Goal: Task Accomplishment & Management: Complete application form

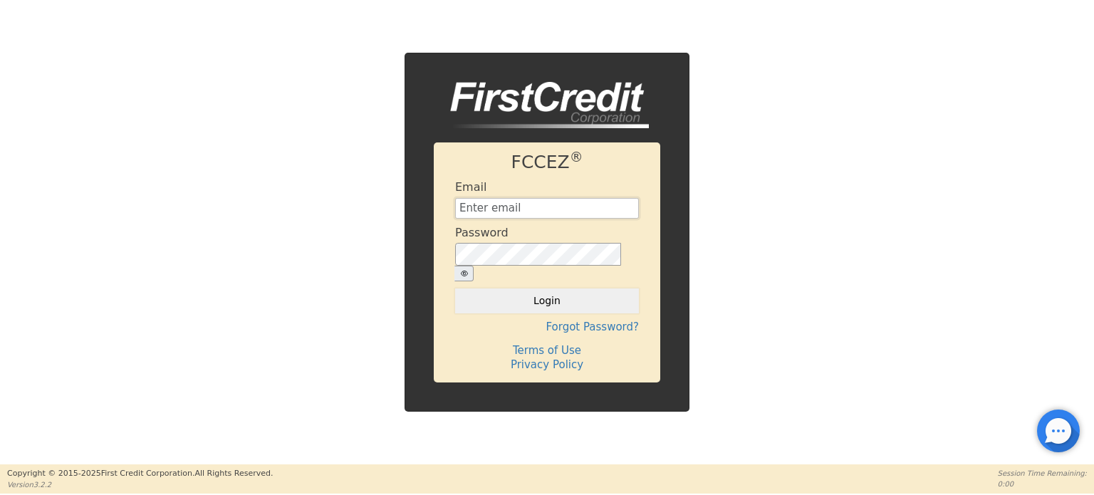
type input "[EMAIL_ADDRESS][DOMAIN_NAME]"
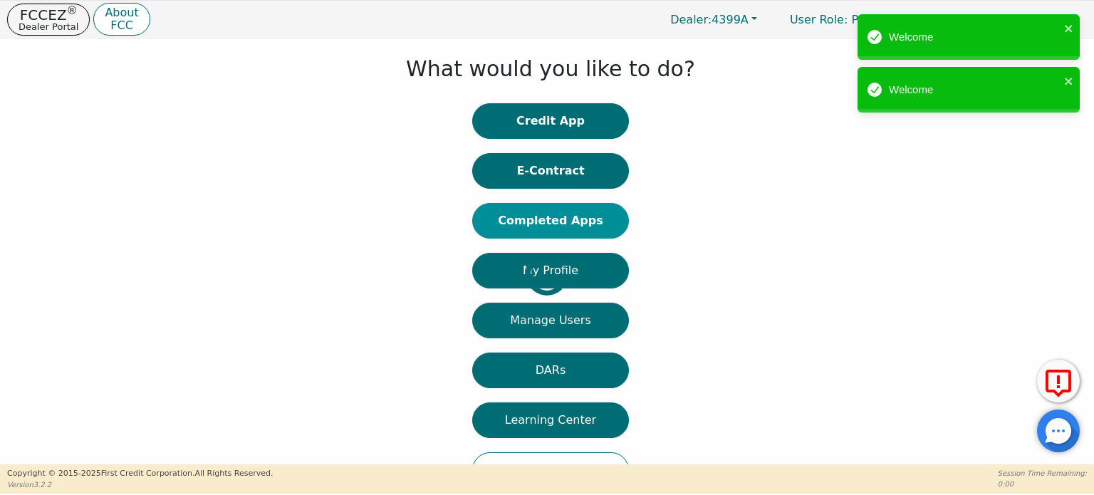
click at [581, 221] on button "Completed Apps" at bounding box center [550, 221] width 157 height 36
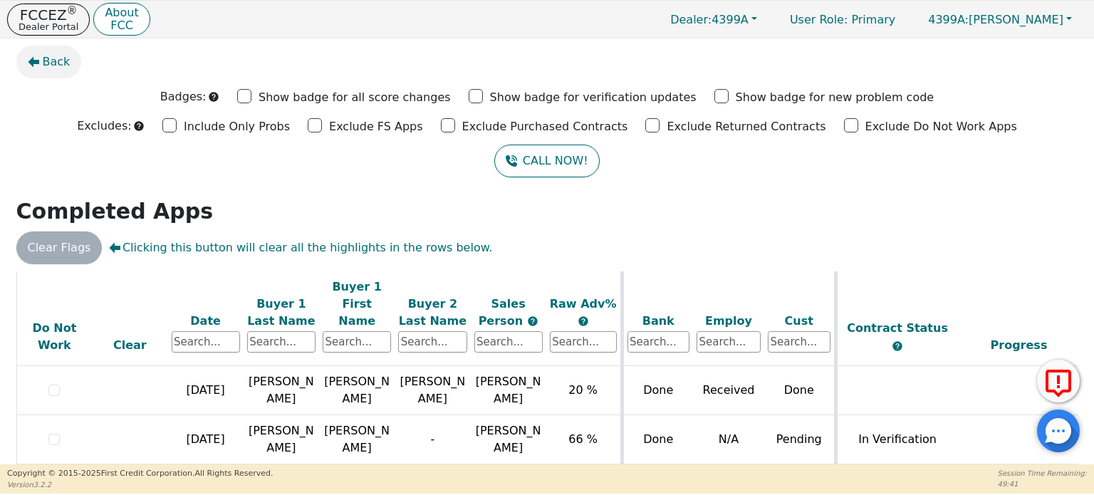
click at [57, 59] on span "Back" at bounding box center [57, 61] width 28 height 17
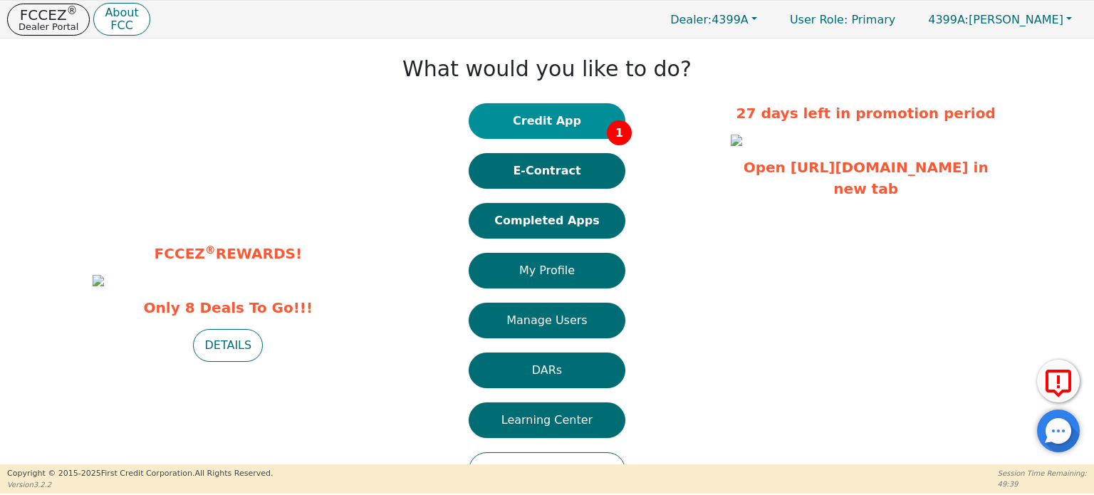
click at [556, 130] on button "Credit App 1" at bounding box center [547, 121] width 157 height 36
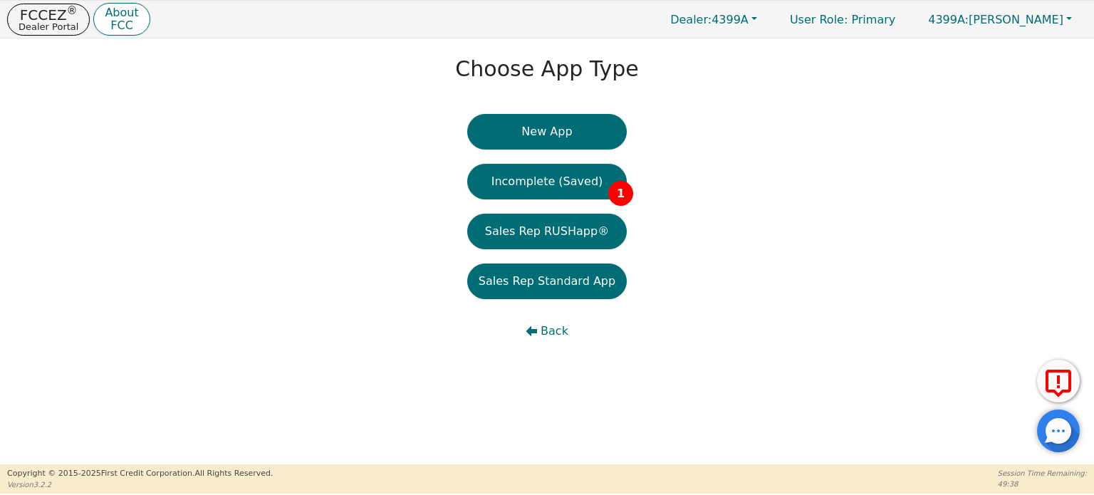
click at [540, 190] on button "Incomplete (Saved) 1" at bounding box center [547, 182] width 160 height 36
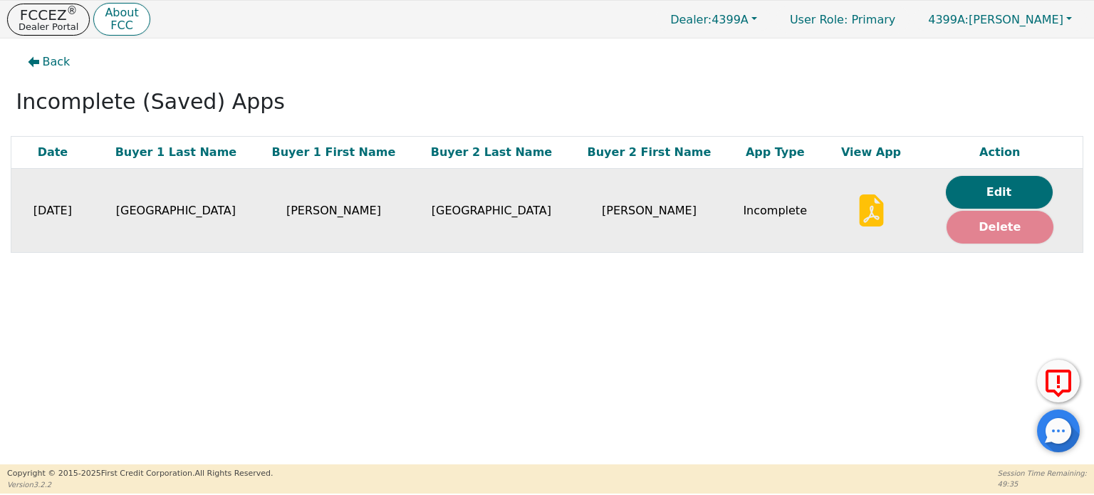
click at [972, 222] on button "Delete" at bounding box center [1000, 227] width 107 height 33
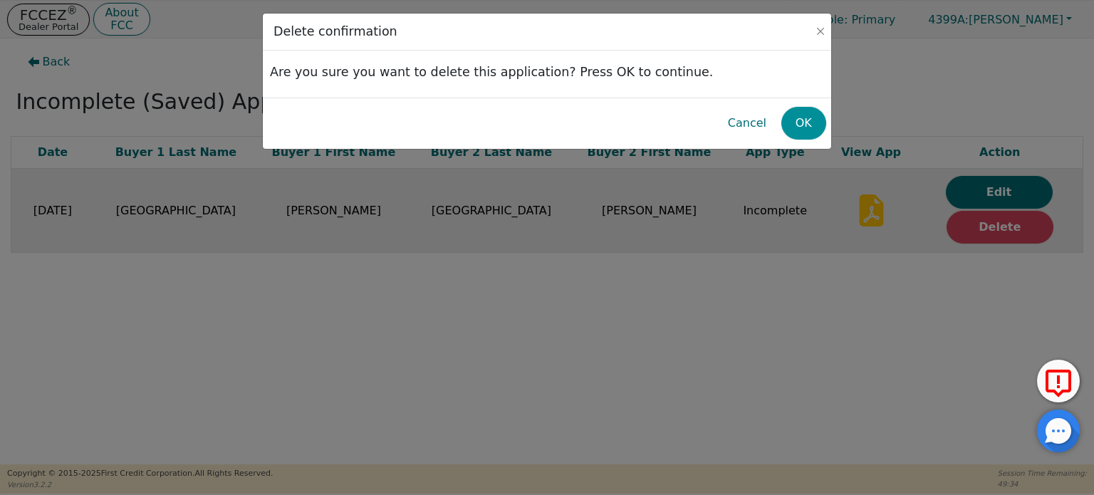
click at [800, 125] on button "OK" at bounding box center [804, 123] width 45 height 33
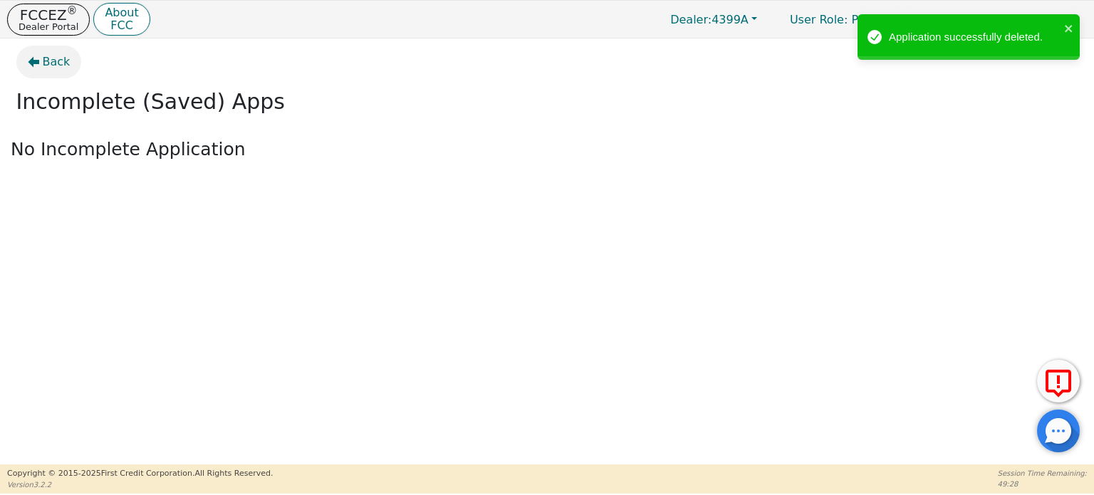
click at [48, 68] on span "Back" at bounding box center [57, 61] width 28 height 17
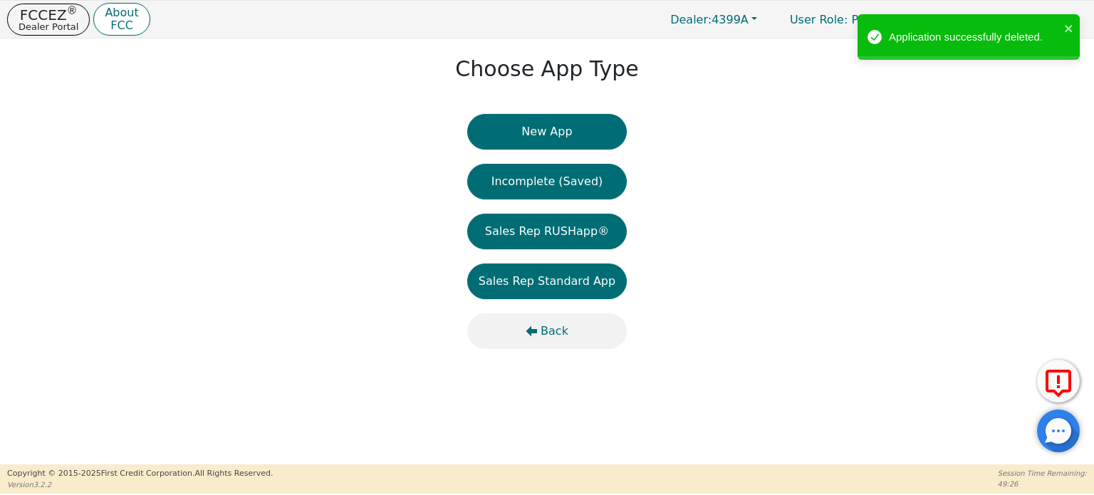
click at [561, 336] on span "Back" at bounding box center [555, 331] width 28 height 17
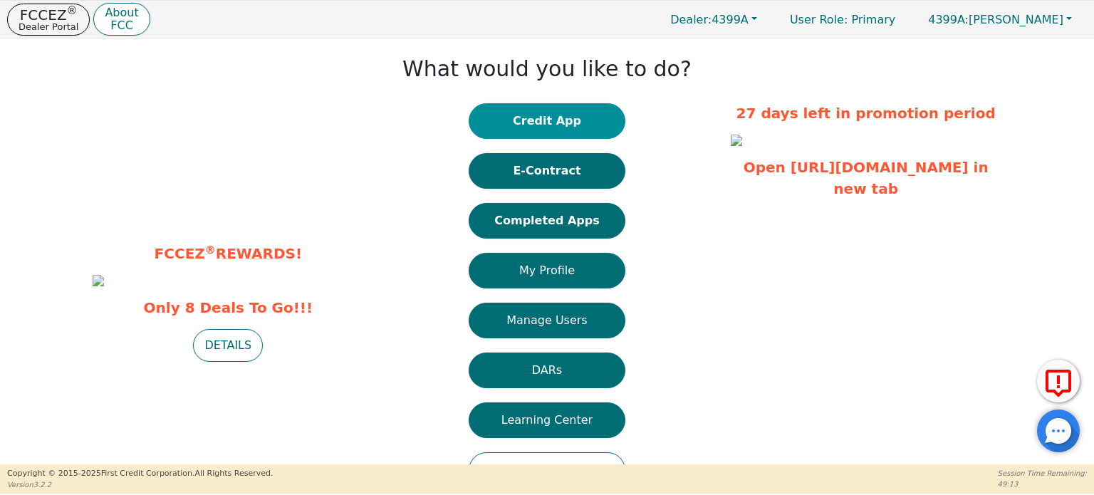
click at [539, 125] on button "Credit App" at bounding box center [547, 121] width 157 height 36
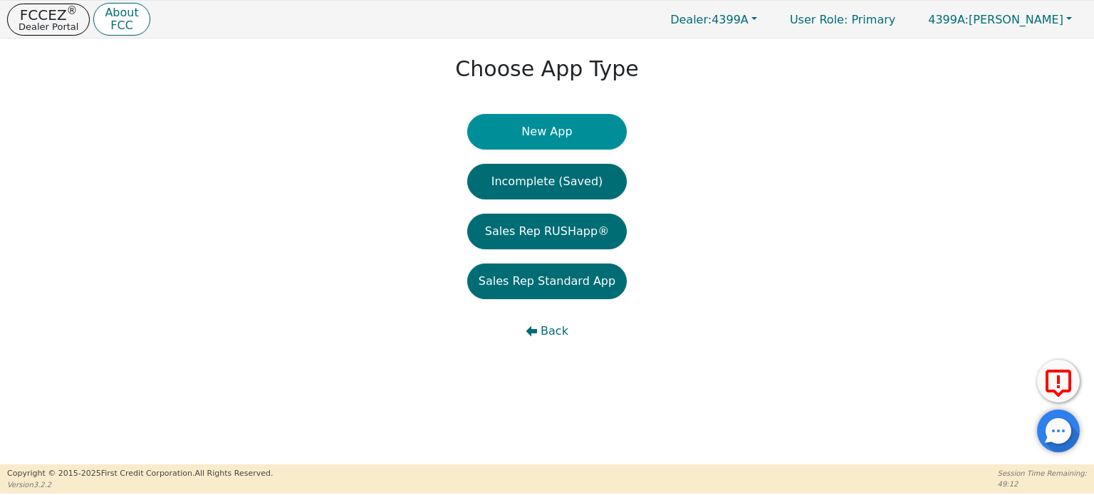
click at [542, 130] on button "New App" at bounding box center [547, 132] width 160 height 36
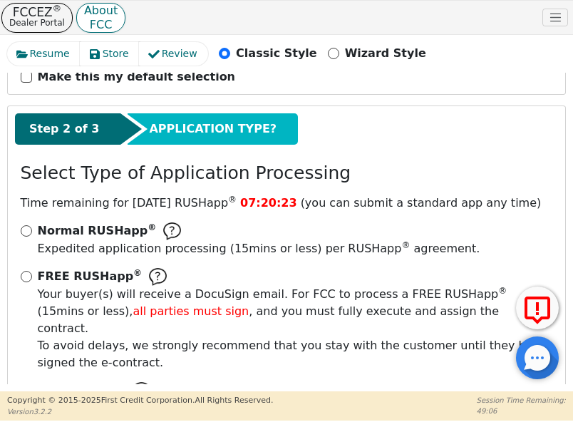
scroll to position [214, 0]
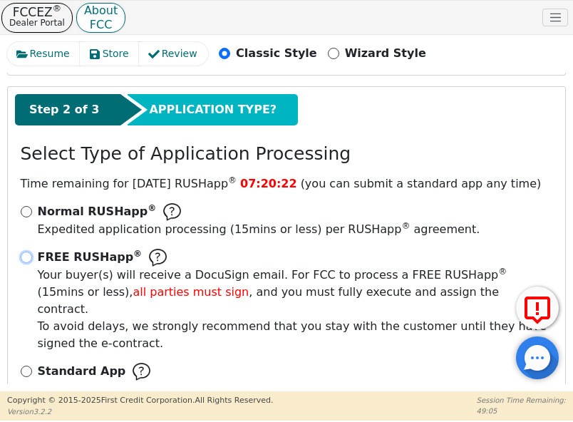
click at [23, 253] on input "FREE RUSHapp ® Your buyer(s) will receive a DocuSign email. For FCC to process …" at bounding box center [26, 257] width 11 height 11
radio input "true"
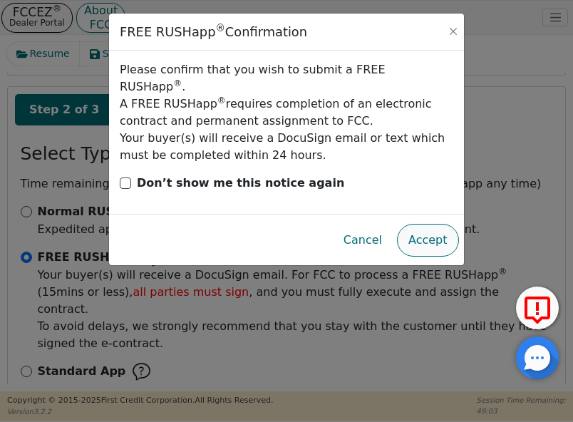
click at [440, 224] on button "Accept" at bounding box center [428, 240] width 62 height 33
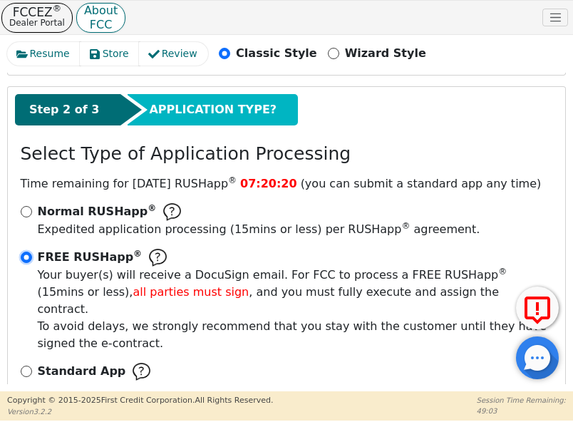
scroll to position [366, 0]
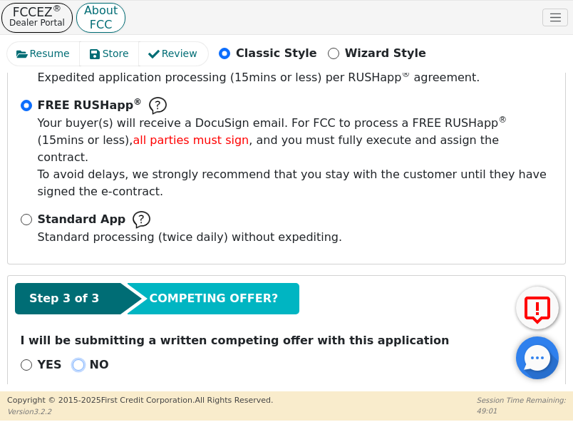
click at [73, 359] on input "NO" at bounding box center [78, 364] width 11 height 11
radio input "true"
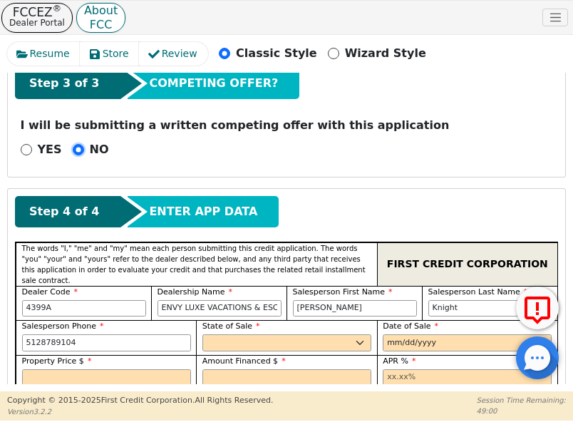
scroll to position [651, 0]
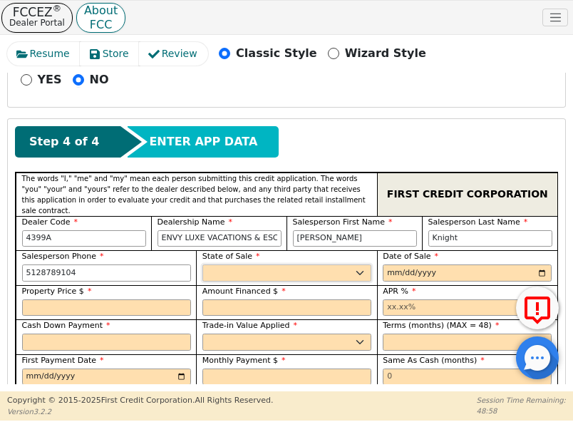
click at [362, 264] on select "AK AL AR AZ CA CO CT DC DE FL [GEOGRAPHIC_DATA] HI IA ID IL IN KS [GEOGRAPHIC_D…" at bounding box center [286, 272] width 169 height 17
select select "[GEOGRAPHIC_DATA]"
click at [413, 264] on input "date" at bounding box center [467, 272] width 169 height 17
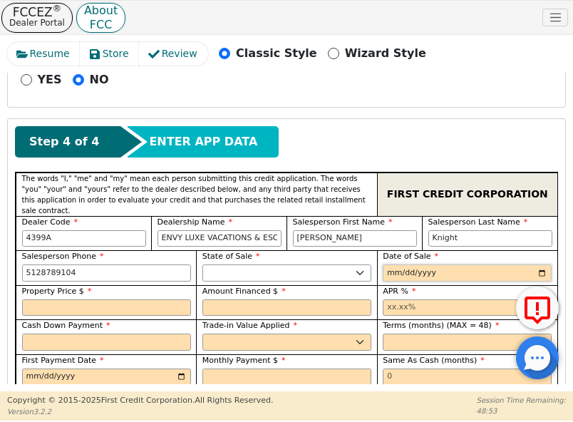
click at [544, 264] on input "date" at bounding box center [467, 272] width 169 height 17
type input "[DATE]"
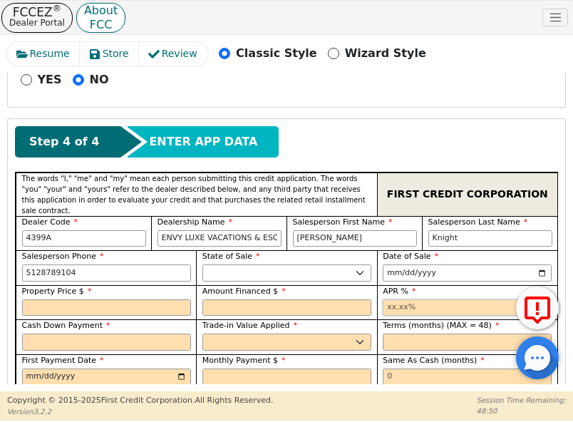
click at [383, 299] on input "text" at bounding box center [467, 307] width 169 height 17
type input "17.99"
click at [328, 333] on select "Yes No" at bounding box center [286, 341] width 169 height 17
select select "n"
click at [202, 333] on select "Yes No" at bounding box center [286, 341] width 169 height 17
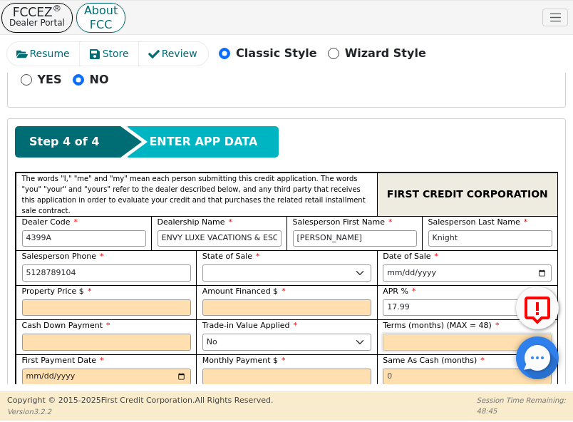
click at [412, 333] on input "text" at bounding box center [467, 341] width 169 height 17
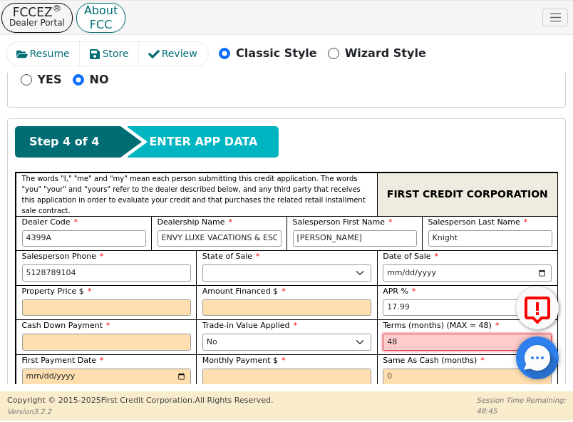
type input "48"
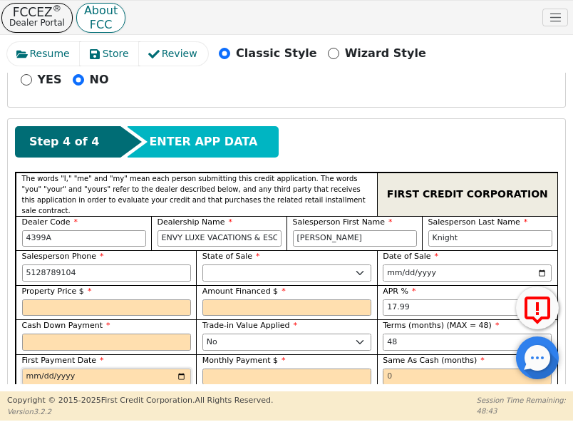
click at [182, 368] on input "date" at bounding box center [106, 376] width 169 height 17
type input "[DATE]"
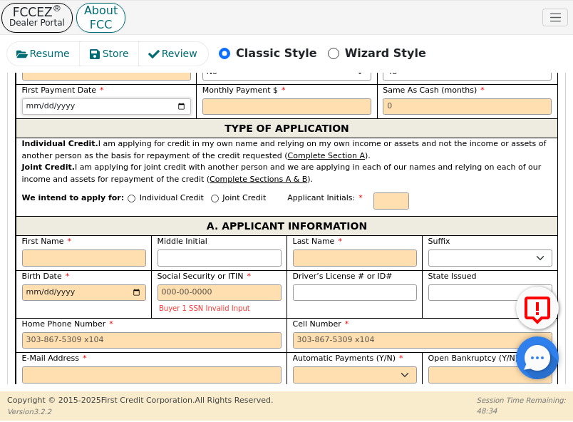
scroll to position [1007, 0]
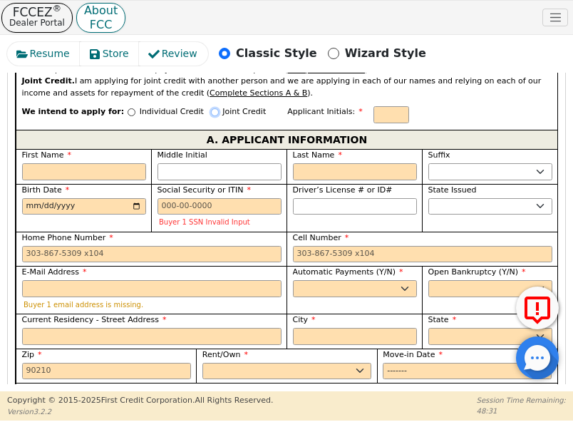
click at [211, 108] on input "Joint Credit" at bounding box center [215, 112] width 8 height 8
radio input "true"
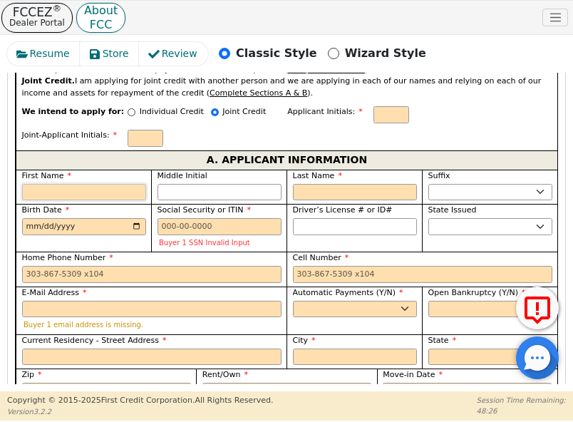
click at [135, 184] on input "First Name" at bounding box center [84, 192] width 124 height 17
paste input "Ben"
type input "Ben"
type input "B"
type input "Ben"
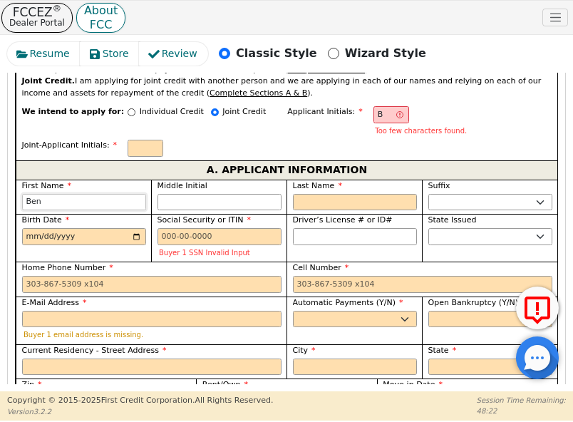
type input "Ben"
type input "BD"
type input "D"
type input "[PERSON_NAME]"
type input "D"
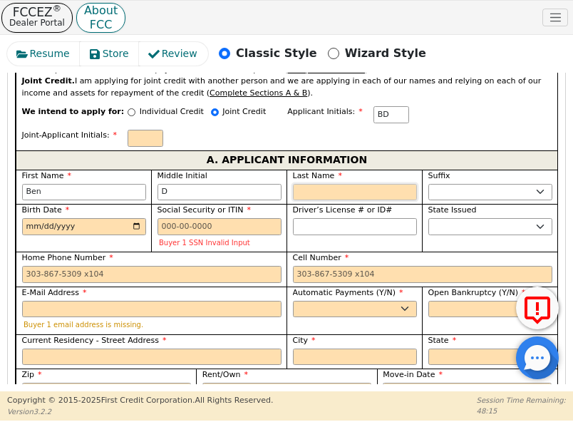
click at [371, 184] on input "Last Name" at bounding box center [355, 192] width 124 height 17
paste input "[PERSON_NAME]"
type input "BDS"
type input "[PERSON_NAME]"
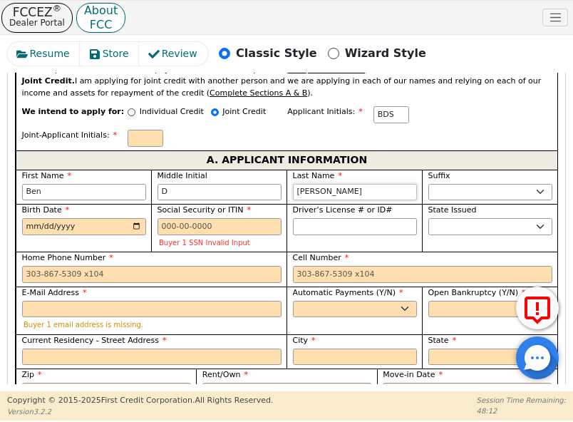
type input "[PERSON_NAME]"
click at [436, 218] on select "AK AL AR AZ CA CO CT DC DE FL [GEOGRAPHIC_DATA] HI IA ID IL IN KS [GEOGRAPHIC_D…" at bounding box center [490, 226] width 124 height 17
select select "[GEOGRAPHIC_DATA]"
click at [254, 266] on input "Home Phone Number" at bounding box center [151, 274] width 259 height 17
click at [345, 266] on input "Cell Number" at bounding box center [422, 274] width 259 height 17
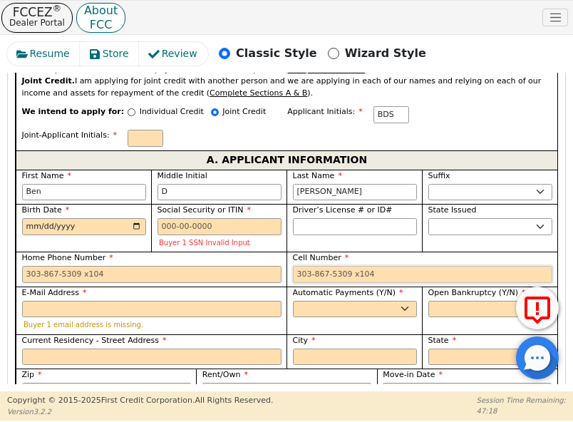
paste input "[PHONE_NUMBER]"
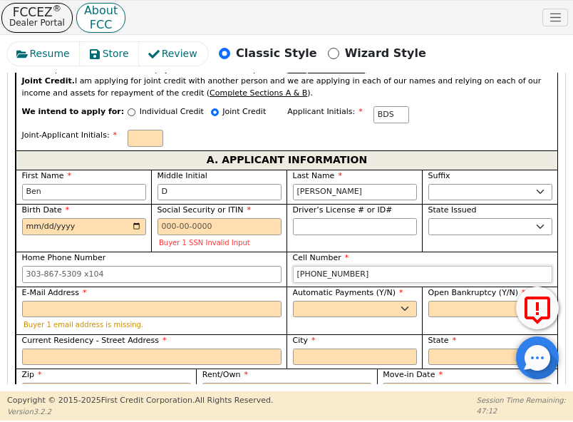
type input "[PHONE_NUMBER]"
click at [408, 301] on select "Yes No" at bounding box center [355, 309] width 124 height 17
select select "y"
click at [293, 301] on select "Yes No" at bounding box center [355, 309] width 124 height 17
type input "[PERSON_NAME]"
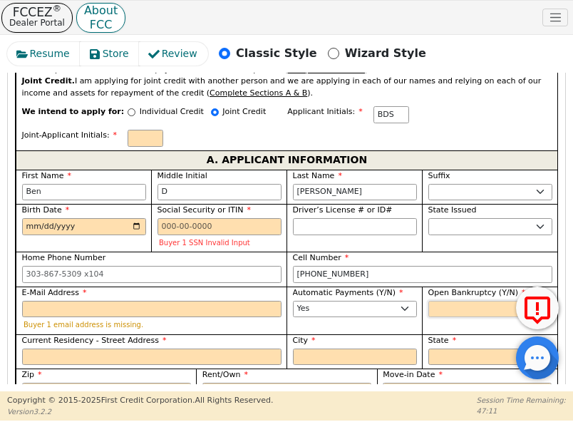
click at [486, 301] on select "Yes No" at bounding box center [490, 309] width 124 height 17
select select "n"
click at [428, 301] on select "Yes No" at bounding box center [490, 309] width 124 height 17
click at [240, 348] on input "Current Residency - Street Address" at bounding box center [151, 356] width 259 height 17
paste input "[STREET_ADDRESS]"
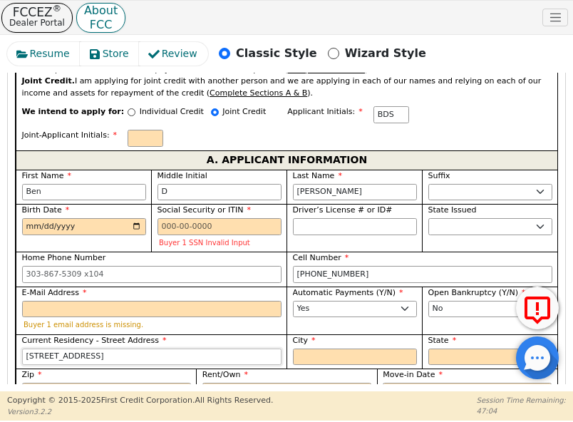
type input "[STREET_ADDRESS]"
click at [319, 348] on input "City" at bounding box center [355, 356] width 124 height 17
type input "Austin"
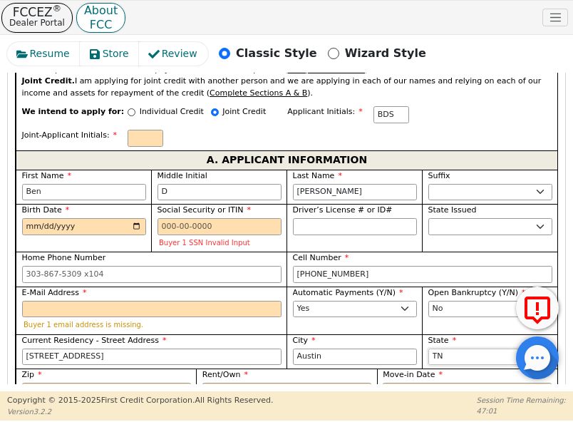
select select "[GEOGRAPHIC_DATA]"
click at [142, 369] on div "Zip" at bounding box center [106, 384] width 169 height 31
click at [142, 383] on input "Zip" at bounding box center [106, 391] width 169 height 17
paste input "78730"
type input "78730"
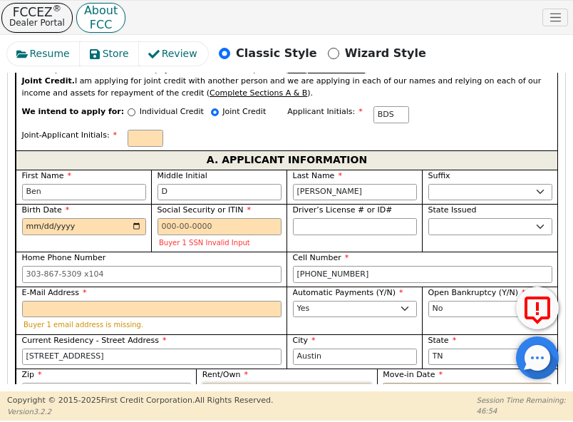
click at [222, 383] on select "Rent Own" at bounding box center [286, 391] width 169 height 17
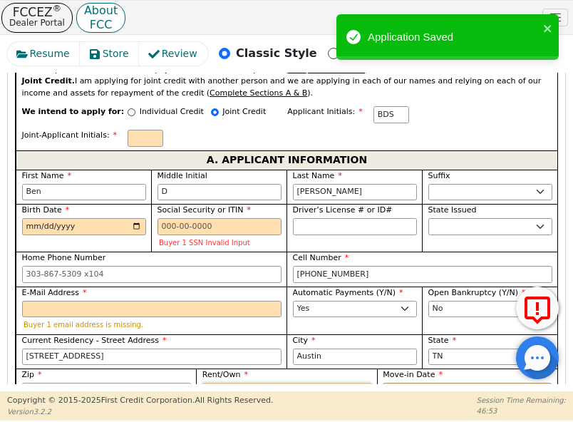
select select "Rent"
click at [202, 383] on select "Rent Own" at bounding box center [286, 391] width 169 height 17
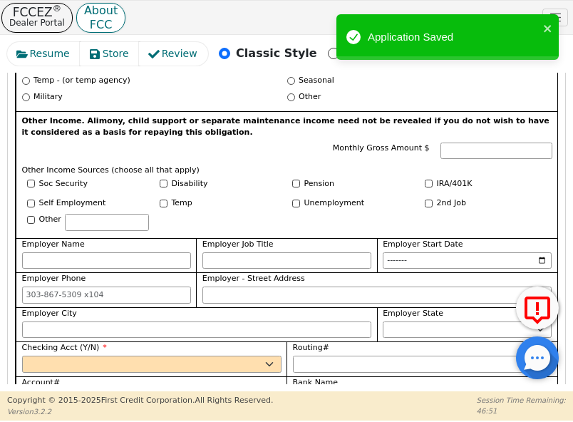
scroll to position [1434, 0]
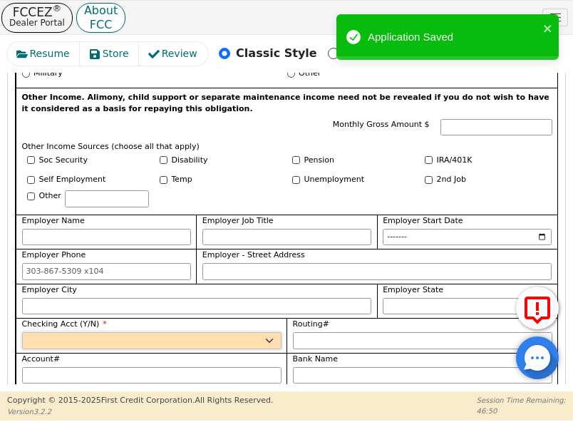
click at [268, 332] on select "Yes No" at bounding box center [151, 340] width 259 height 17
select select "y"
click at [22, 332] on select "Yes No" at bounding box center [151, 340] width 259 height 17
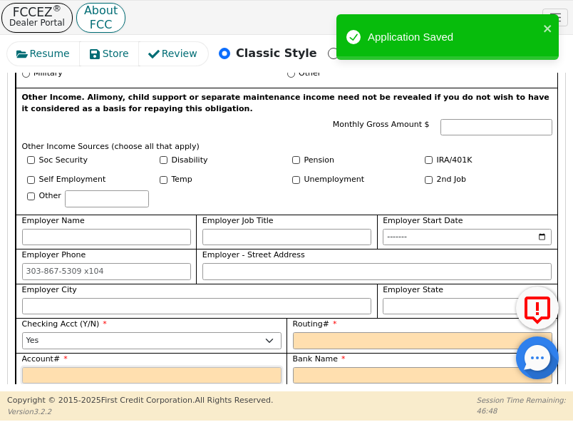
click at [249, 367] on input "Account#" at bounding box center [151, 375] width 259 height 17
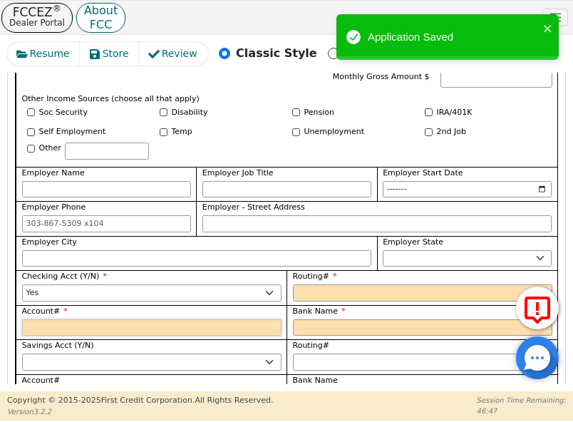
scroll to position [1506, 0]
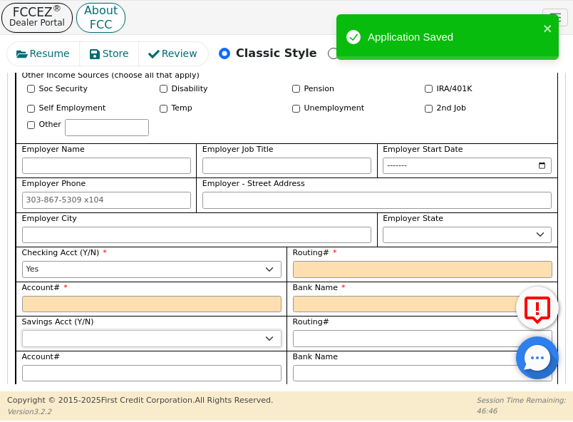
click at [252, 330] on select "Yes No" at bounding box center [151, 338] width 259 height 17
select select "n"
click at [22, 330] on select "Yes No" at bounding box center [151, 338] width 259 height 17
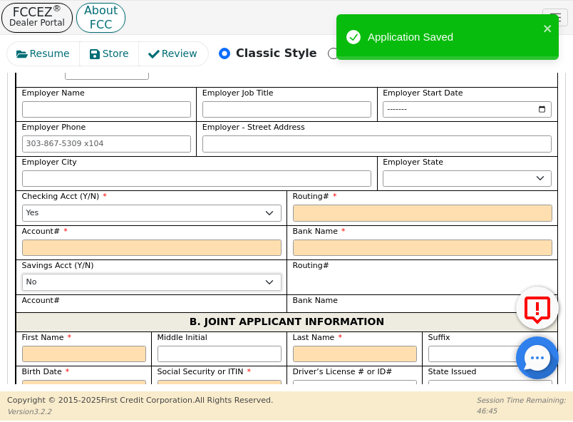
scroll to position [1648, 0]
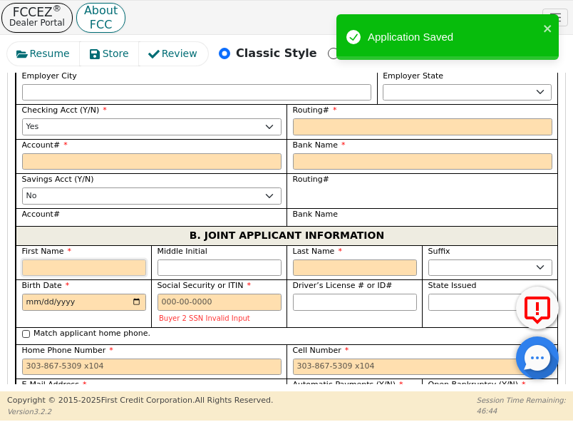
click at [100, 259] on input "First Name" at bounding box center [84, 267] width 124 height 17
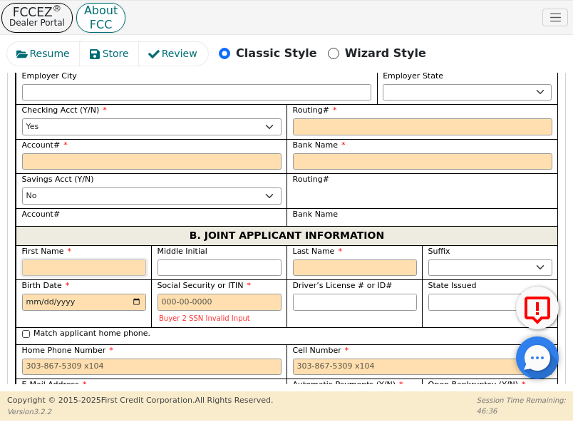
click at [128, 259] on input "First Name" at bounding box center [84, 267] width 124 height 17
paste input "[PERSON_NAME]"
type input "[PERSON_NAME]"
type input "A"
type input "[PERSON_NAME]"
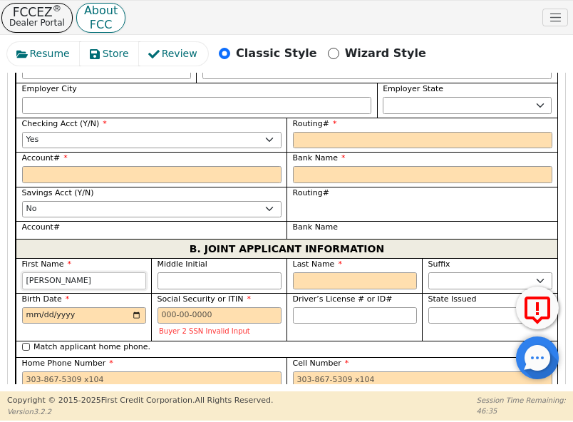
scroll to position [1682, 0]
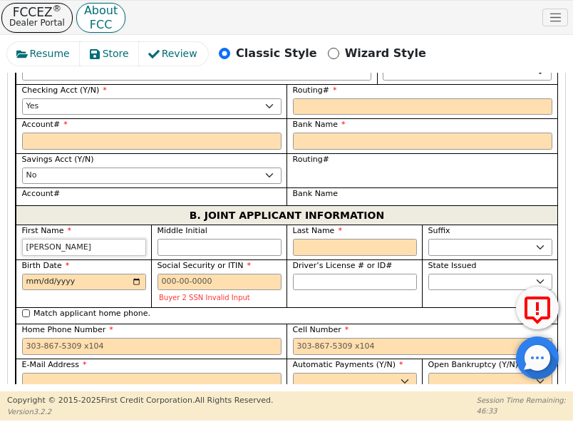
click at [48, 239] on input "[PERSON_NAME]" at bounding box center [84, 247] width 124 height 17
click at [58, 239] on input "[PERSON_NAME]" at bounding box center [84, 247] width 124 height 17
type input "[PERSON_NAME]"
type input "R"
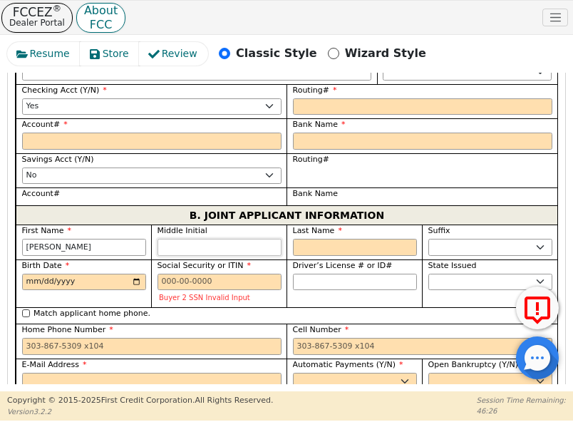
type input "AR"
type input "[PERSON_NAME] R"
type input "R"
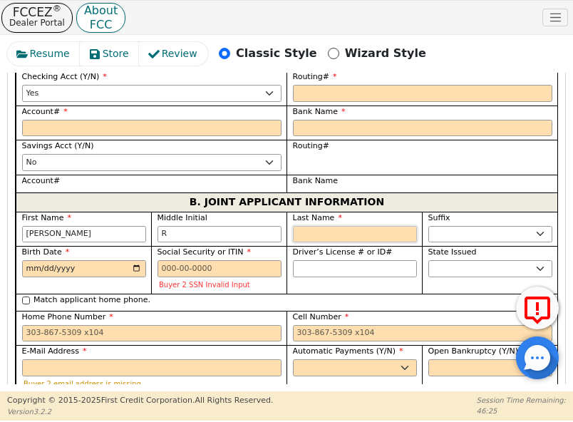
scroll to position [1648, 0]
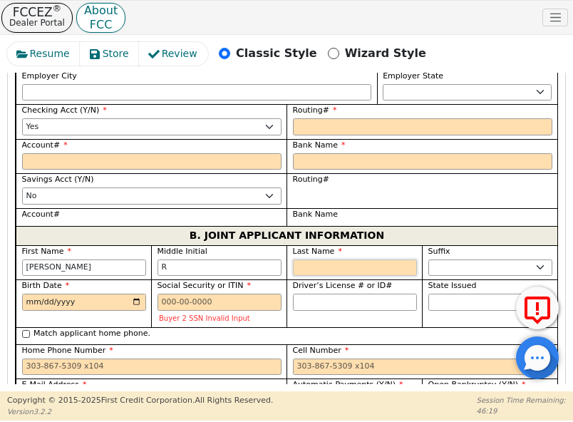
click at [410, 259] on input "Last Name" at bounding box center [355, 267] width 124 height 17
paste input "[PERSON_NAME]"
type input "[PERSON_NAME]"
type input "ARM"
type input "[PERSON_NAME]"
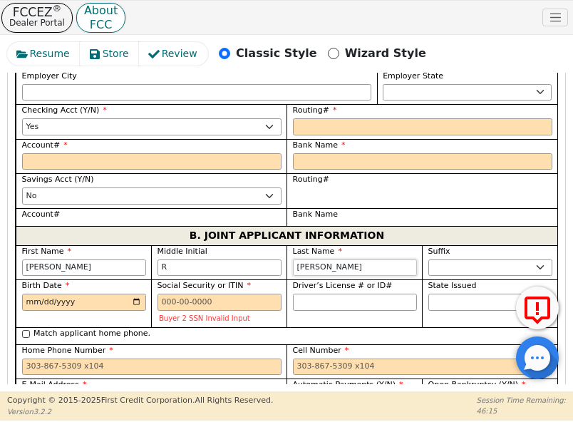
type input "[PERSON_NAME]"
click at [315, 358] on input "Cell Number" at bounding box center [422, 366] width 259 height 17
paste input "[PHONE_NUMBER]"
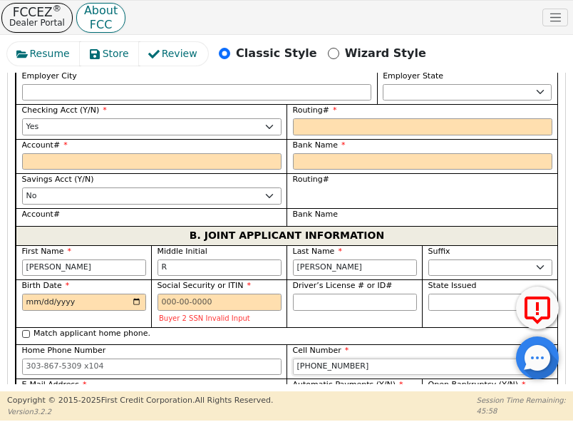
type input "[PHONE_NUMBER]"
click at [361, 208] on div "Bank Name" at bounding box center [421, 217] width 271 height 18
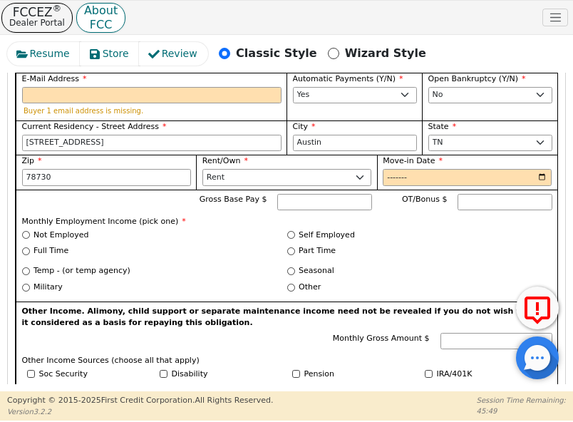
scroll to position [1078, 0]
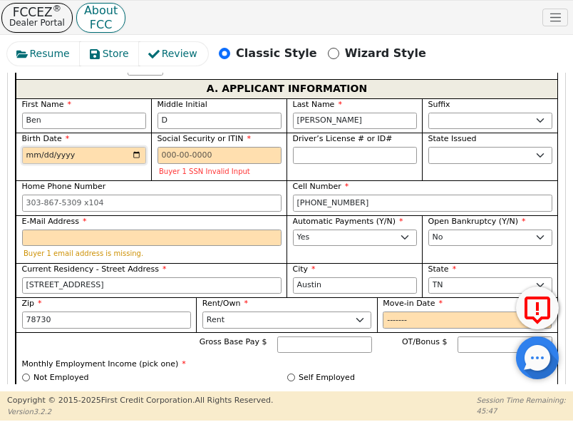
click at [125, 147] on input "Birth Date" at bounding box center [84, 155] width 124 height 17
click at [88, 147] on input "Birth Date" at bounding box center [84, 155] width 124 height 17
click at [76, 147] on input "Birth Date" at bounding box center [84, 155] width 124 height 17
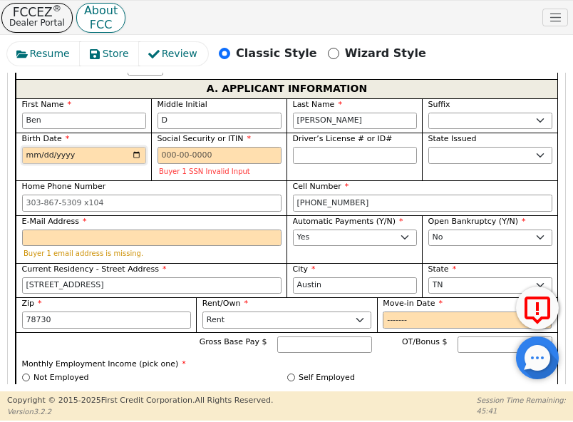
drag, startPoint x: 74, startPoint y: 103, endPoint x: 26, endPoint y: 100, distance: 48.5
click at [26, 147] on input "Birth Date" at bounding box center [84, 155] width 124 height 17
click at [134, 147] on input "Birth Date" at bounding box center [84, 155] width 124 height 17
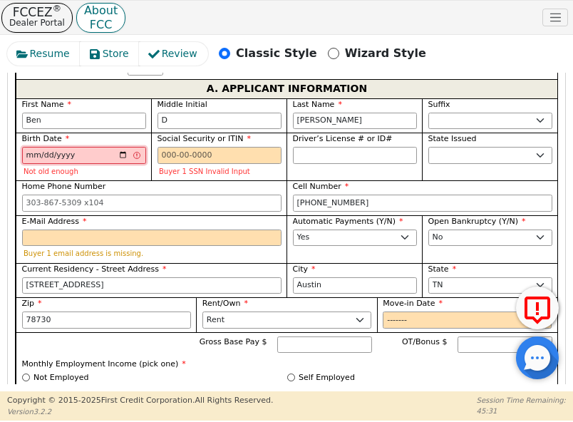
click at [62, 147] on input "[DATE]" at bounding box center [84, 155] width 124 height 17
type input "[DATE]"
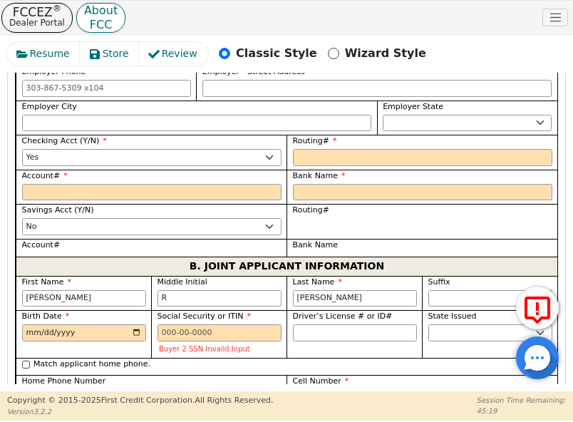
scroll to position [1648, 0]
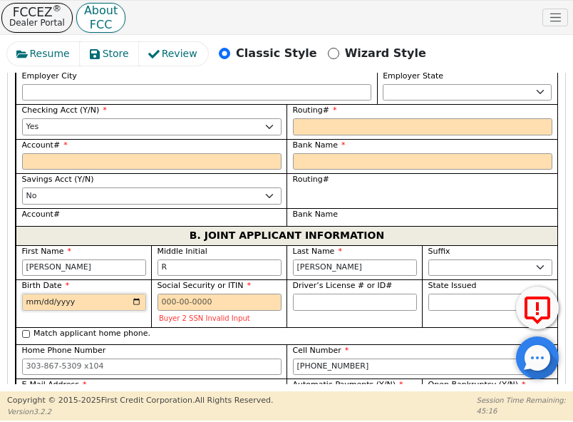
click at [133, 294] on input "Birth Date" at bounding box center [84, 302] width 124 height 17
click at [58, 294] on input "[DATE]" at bounding box center [84, 302] width 124 height 17
type input "[DATE]"
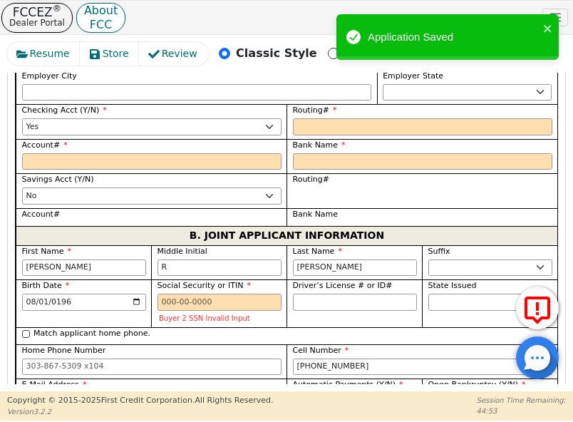
paste input "[EMAIL_ADDRESS][DOMAIN_NAME]"
type input "[EMAIL_ADDRESS][DOMAIN_NAME]"
click at [365, 393] on select "Yes No" at bounding box center [355, 401] width 124 height 17
select select "y"
click at [293, 393] on select "Yes No" at bounding box center [355, 401] width 124 height 17
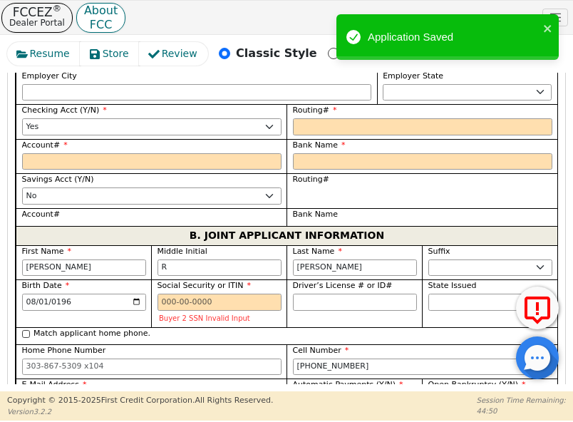
type input "[PERSON_NAME]"
click at [449, 393] on select "Yes No" at bounding box center [490, 401] width 124 height 17
select select "n"
click at [428, 393] on select "Yes No" at bounding box center [490, 401] width 124 height 17
click at [119, 414] on label "Match applicant address." at bounding box center [82, 420] width 98 height 12
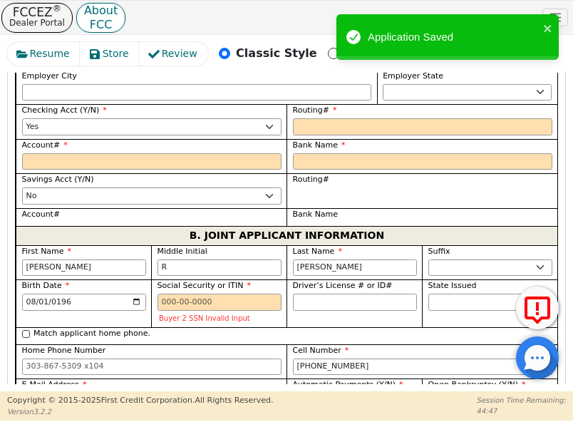
click at [30, 416] on input "Match applicant address." at bounding box center [26, 420] width 8 height 8
checkbox input "true"
type input "[STREET_ADDRESS]"
type input "Austin"
select select "[GEOGRAPHIC_DATA]"
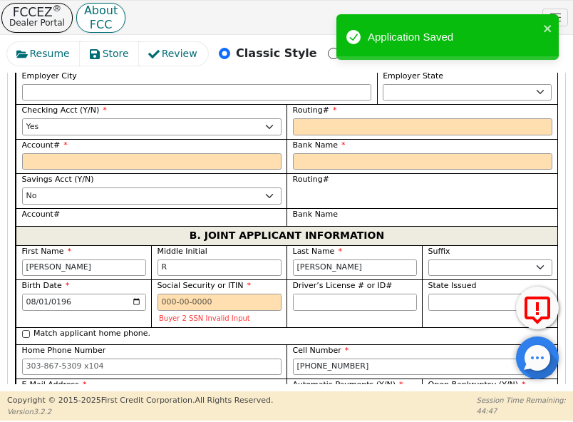
type input "78730"
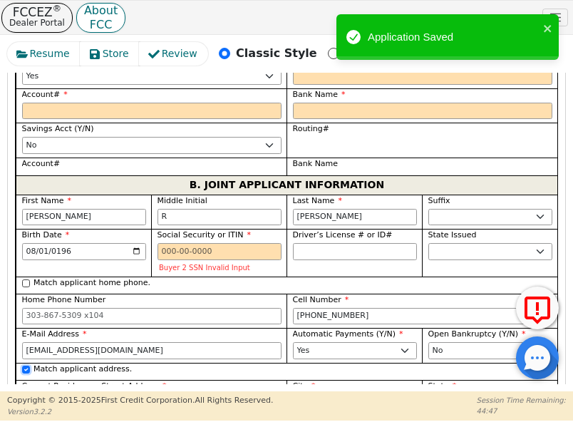
scroll to position [1791, 0]
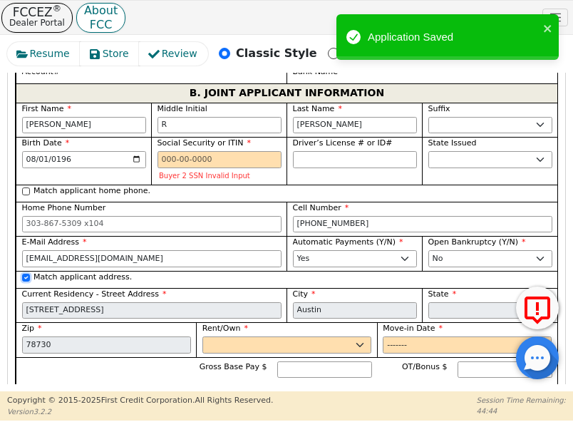
click at [22, 274] on input "Match applicant address." at bounding box center [26, 278] width 8 height 8
checkbox input "false"
select select
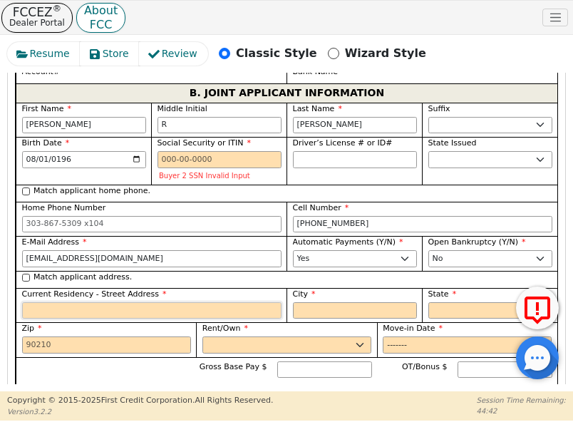
click at [63, 302] on input "Current Residency - Street Address" at bounding box center [151, 310] width 259 height 17
click at [25, 274] on input "Match applicant address." at bounding box center [26, 278] width 8 height 8
checkbox input "true"
type input "[STREET_ADDRESS]"
type input "Austin"
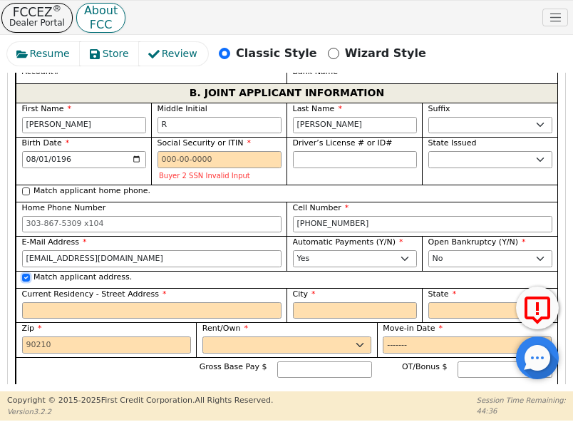
select select "[GEOGRAPHIC_DATA]"
type input "78730"
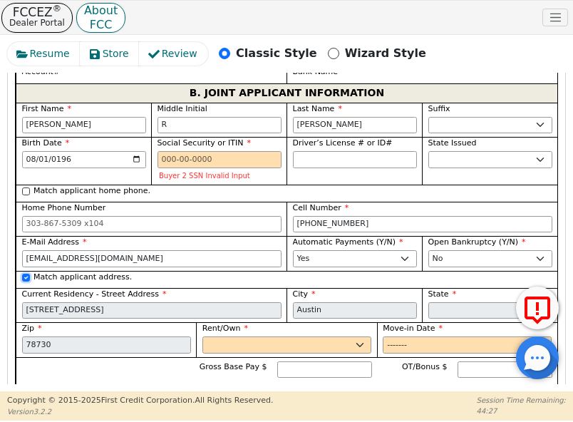
click at [25, 274] on input "Match applicant address." at bounding box center [26, 278] width 8 height 8
checkbox input "false"
select select
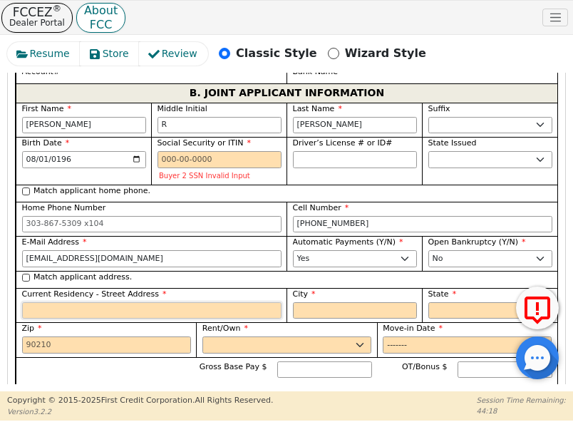
click at [252, 302] on input "Current Residency - Street Address" at bounding box center [151, 310] width 259 height 17
paste input "[STREET_ADDRESS][PERSON_NAME]"
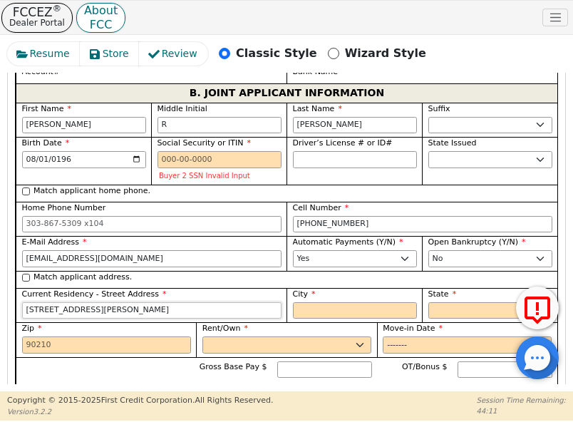
type input "[STREET_ADDRESS][PERSON_NAME]"
click at [321, 302] on input "City" at bounding box center [355, 310] width 124 height 17
paste input "Red Rock"
type input "Red Rock"
click at [436, 302] on select "AK AL AR AZ CA CO CT DC DE FL [GEOGRAPHIC_DATA] HI IA ID IL IN KS [GEOGRAPHIC_D…" at bounding box center [490, 310] width 124 height 17
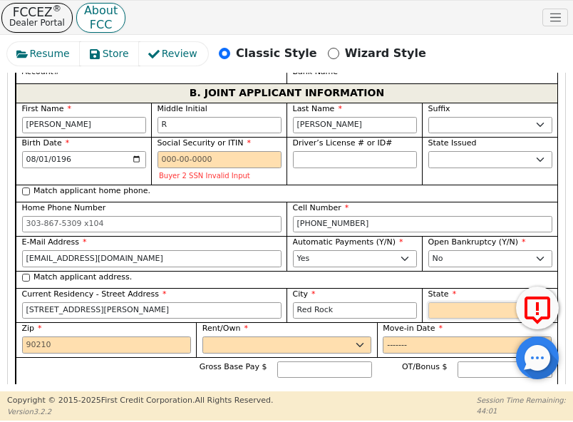
select select "[GEOGRAPHIC_DATA]"
click at [436, 302] on select "AK AL AR AZ CA CO CT DC DE FL [GEOGRAPHIC_DATA] HI IA ID IL IN KS [GEOGRAPHIC_D…" at bounding box center [490, 310] width 124 height 17
click at [152, 336] on input "Zip" at bounding box center [106, 344] width 169 height 17
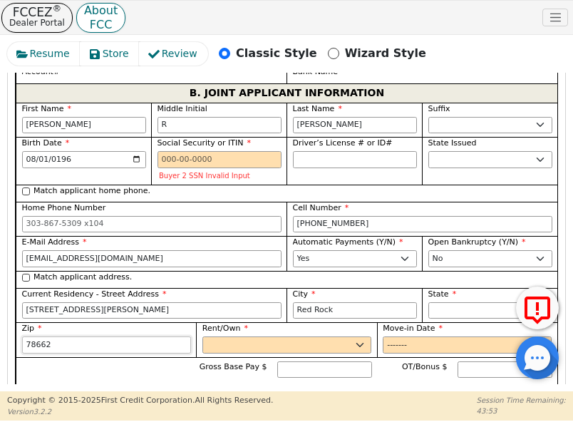
type input "78662"
click at [241, 323] on span "Rent/Own" at bounding box center [225, 327] width 46 height 9
click at [241, 336] on select "Rent Own" at bounding box center [286, 344] width 169 height 17
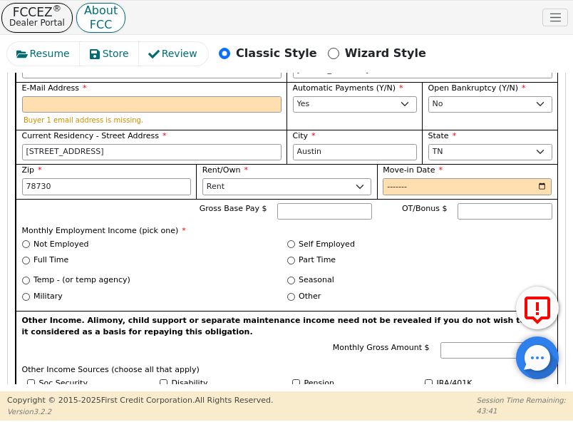
scroll to position [1221, 0]
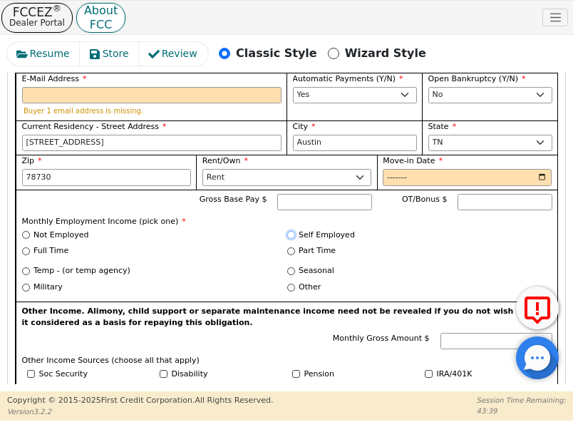
click at [288, 231] on input "Self Employed" at bounding box center [291, 235] width 8 height 8
radio input "true"
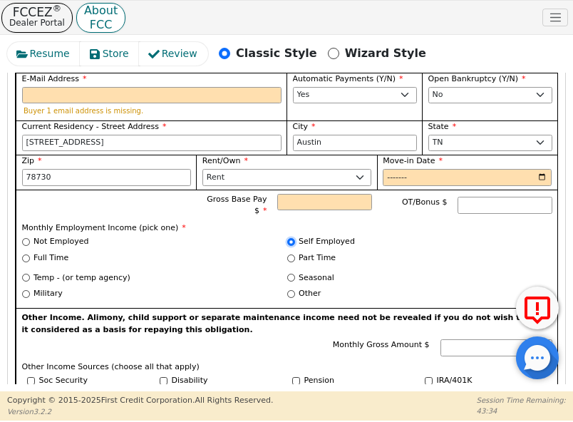
scroll to position [1292, 0]
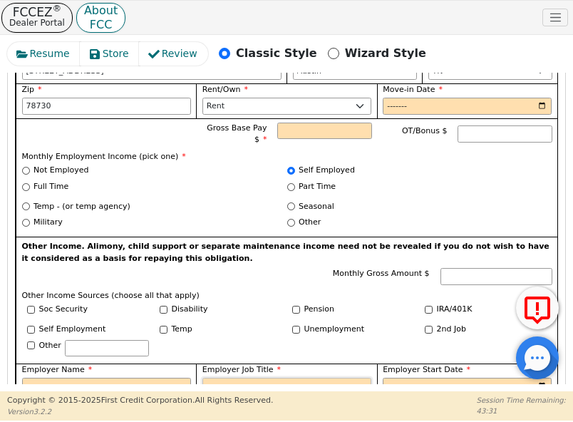
click at [240, 378] on input "Employer Job Title" at bounding box center [286, 386] width 169 height 17
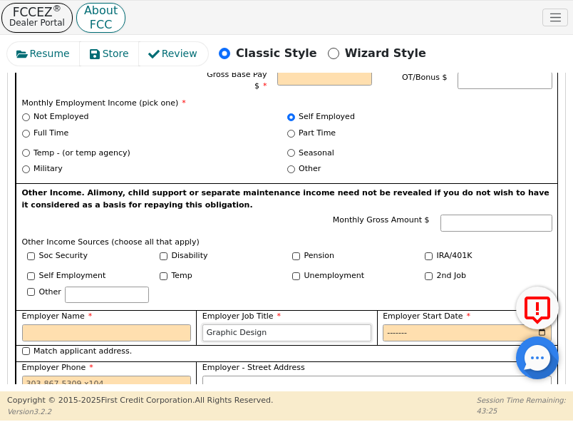
scroll to position [1434, 0]
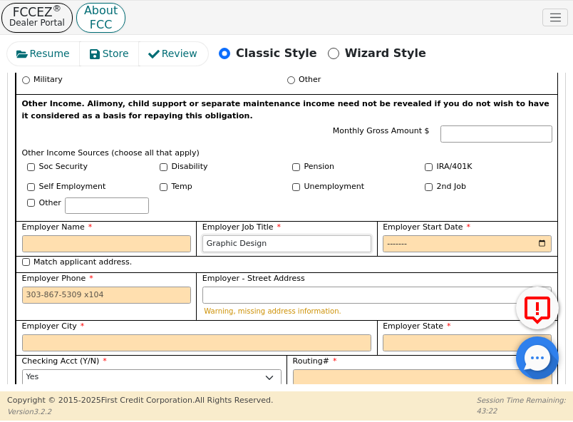
type input "Graphic Design"
click at [26, 258] on input "Match applicant address." at bounding box center [26, 262] width 8 height 8
checkbox input "true"
type input "[STREET_ADDRESS]"
type input "Austin"
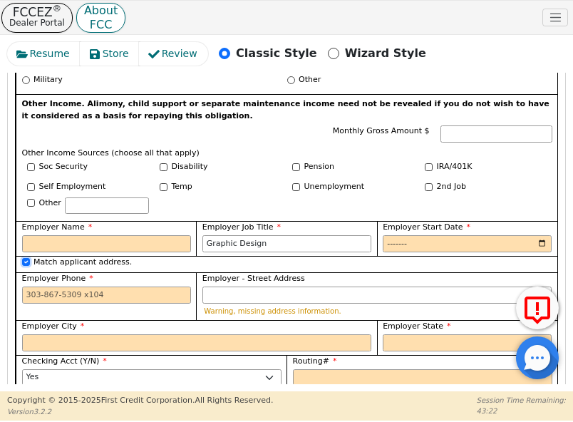
select select "[GEOGRAPHIC_DATA]"
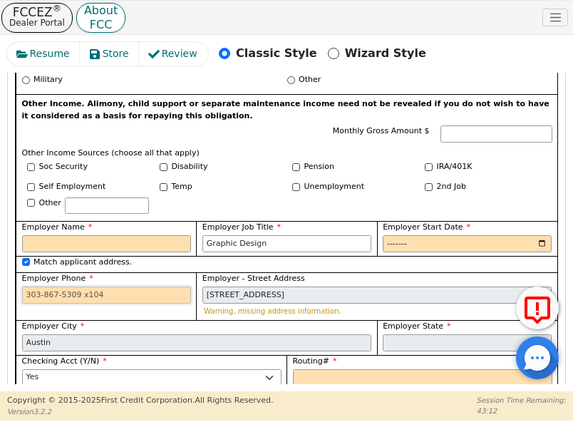
click at [180, 286] on input "Employer Phone" at bounding box center [106, 294] width 169 height 17
paste input "[PHONE_NUMBER]"
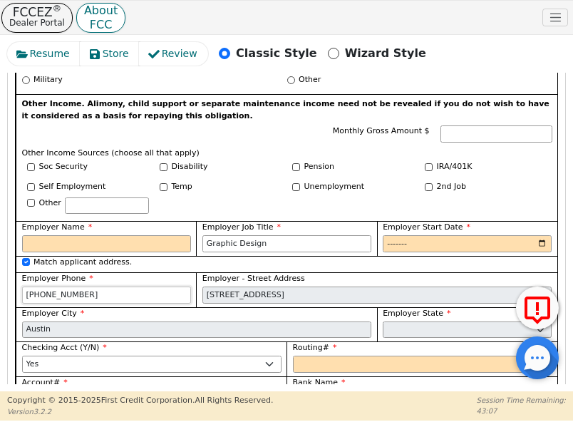
type input "[PHONE_NUMBER]"
click at [306, 181] on div "Self Employment [DEMOGRAPHIC_DATA] Unemployment 2nd Job Other" at bounding box center [287, 199] width 530 height 36
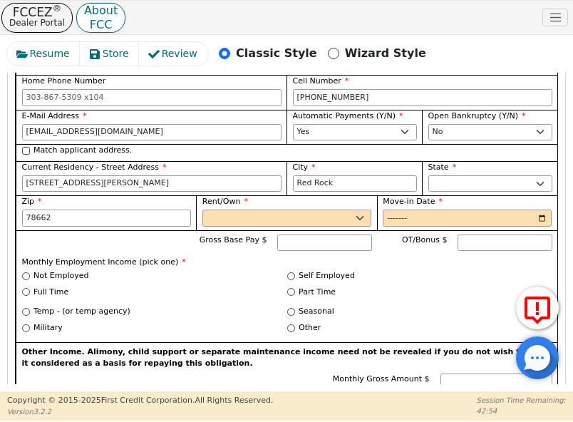
scroll to position [2076, 0]
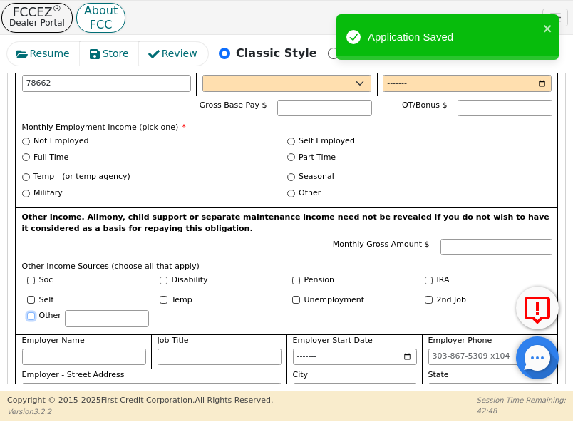
click at [29, 312] on input "Other" at bounding box center [31, 316] width 8 height 8
checkbox input "true"
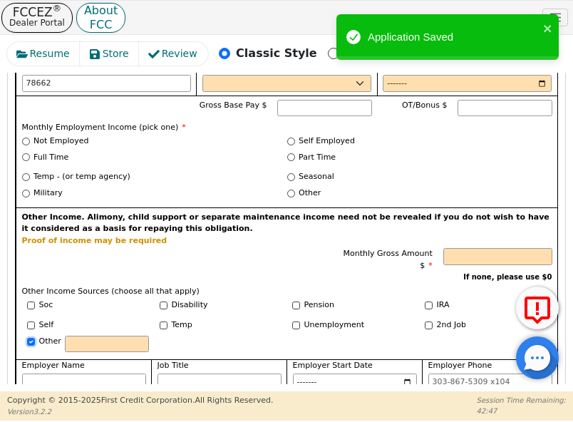
scroll to position [1862, 0]
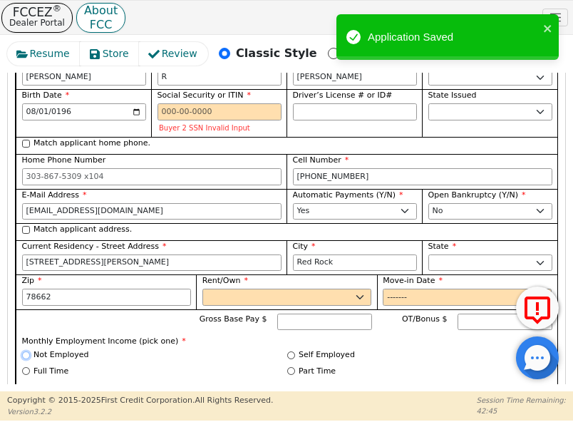
click at [25, 351] on input "Not Employed" at bounding box center [26, 355] width 8 height 8
radio input "true"
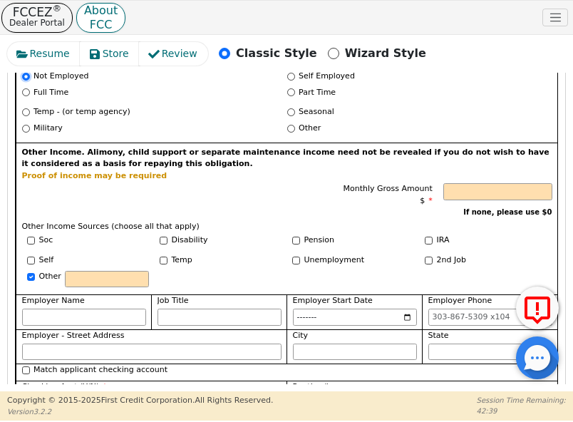
scroll to position [2218, 0]
